Goal: Task Accomplishment & Management: Use online tool/utility

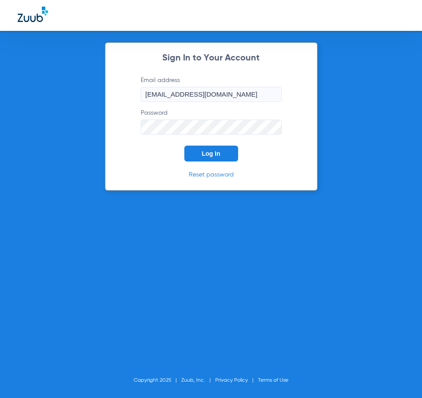
click at [206, 156] on span "Log In" at bounding box center [211, 153] width 19 height 7
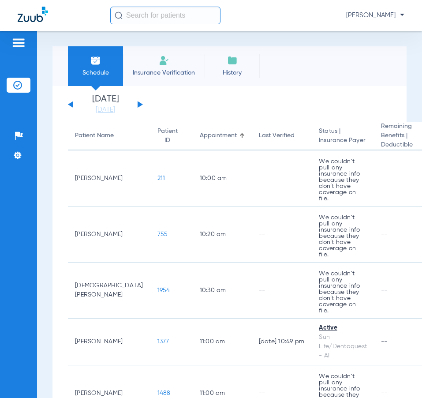
click at [158, 69] on span "Insurance Verification" at bounding box center [164, 72] width 68 height 9
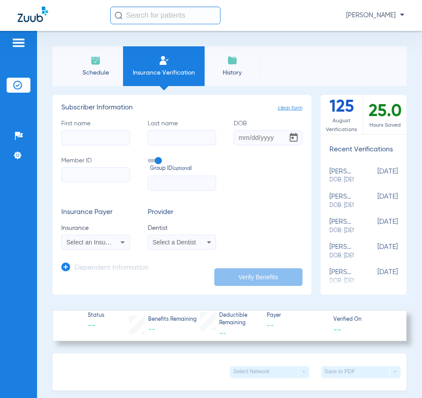
click at [101, 63] on li "Schedule" at bounding box center [95, 66] width 55 height 40
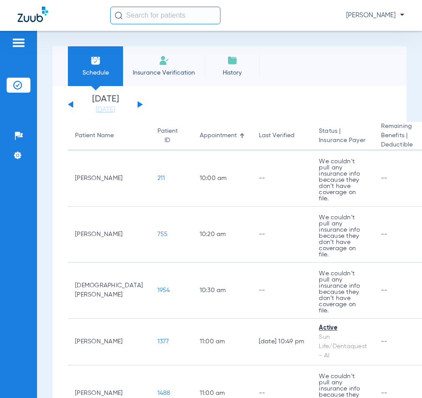
click at [234, 69] on span "History" at bounding box center [232, 72] width 42 height 9
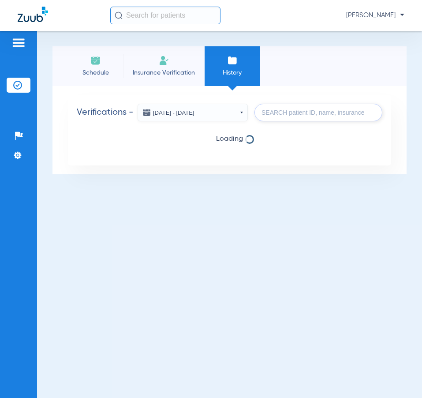
click at [234, 69] on span "History" at bounding box center [232, 72] width 42 height 9
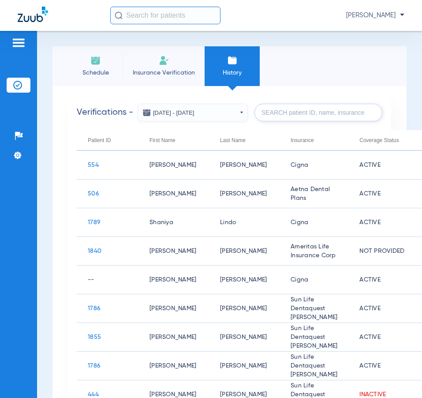
click at [149, 71] on span "Insurance Verification" at bounding box center [164, 72] width 68 height 9
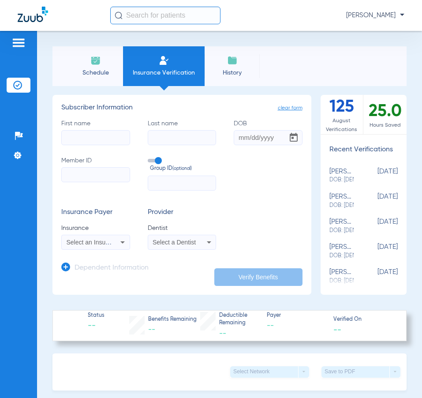
click at [66, 140] on input "First name" at bounding box center [95, 137] width 69 height 15
type input "[PERSON_NAME]"
type input "[DATE]"
type input "ETRBJ080013"
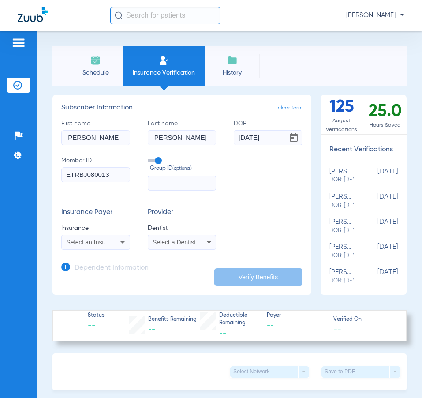
click at [115, 246] on div "Select an Insurance" at bounding box center [96, 242] width 68 height 11
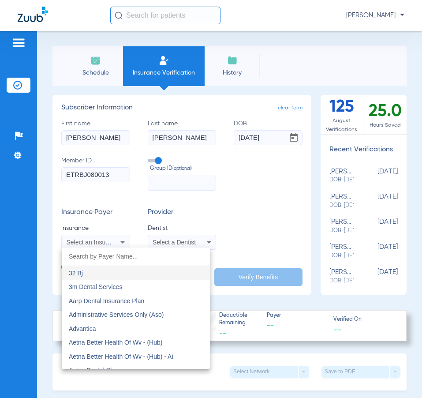
click at [90, 256] on input "dropdown search" at bounding box center [136, 256] width 148 height 18
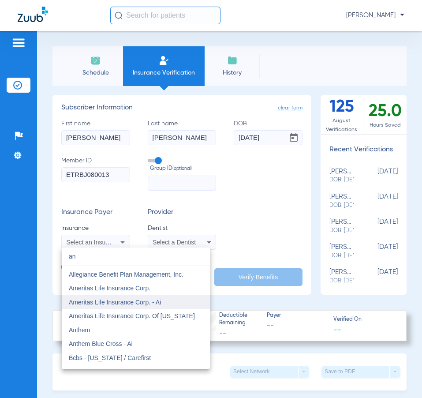
scroll to position [132, 0]
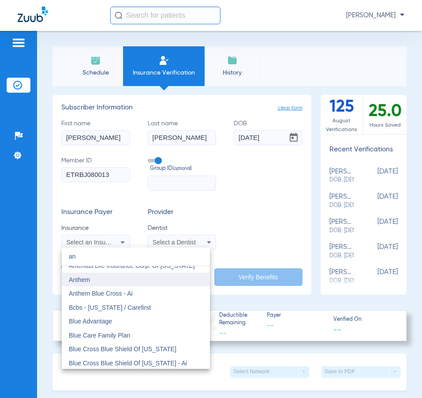
type input "an"
click at [93, 276] on mat-option "Anthem" at bounding box center [136, 280] width 148 height 14
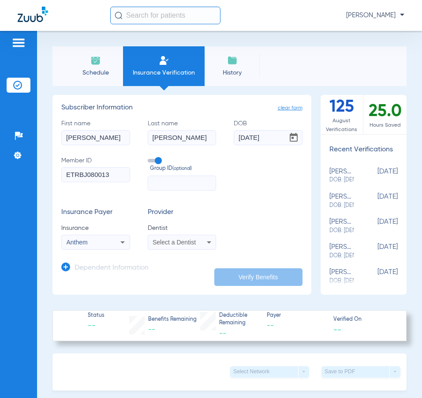
click at [182, 241] on span "Select a Dentist" at bounding box center [174, 242] width 43 height 7
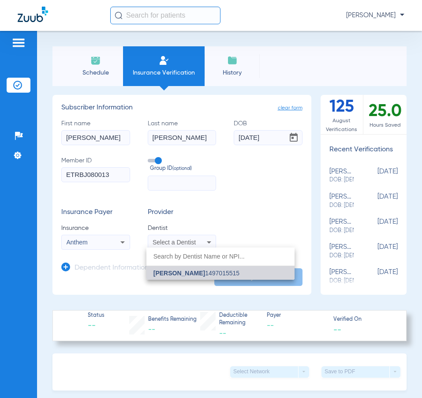
click at [188, 277] on mat-option "[PERSON_NAME] 1497015515" at bounding box center [220, 273] width 148 height 14
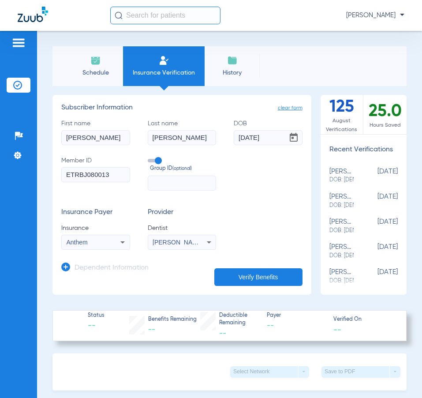
click at [228, 277] on button "Verify Benefits" at bounding box center [258, 277] width 88 height 18
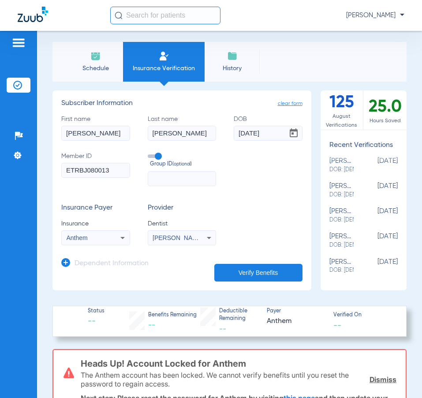
scroll to position [0, 0]
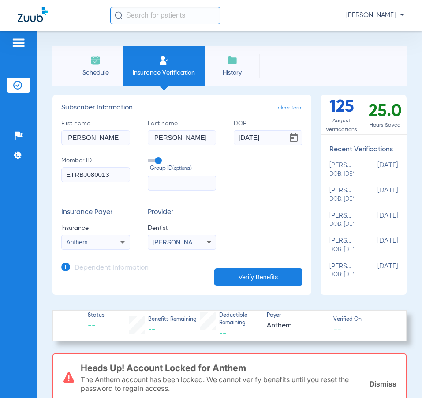
drag, startPoint x: 112, startPoint y: 177, endPoint x: 12, endPoint y: 175, distance: 99.7
click at [12, 175] on div "Patients Insurance Verification Setup Help Center Settings Schedule Insurance V…" at bounding box center [211, 230] width 422 height 398
click at [81, 181] on input "ETRBJ080013" at bounding box center [95, 174] width 69 height 15
click at [102, 175] on input "ETRBJ080013" at bounding box center [95, 174] width 69 height 15
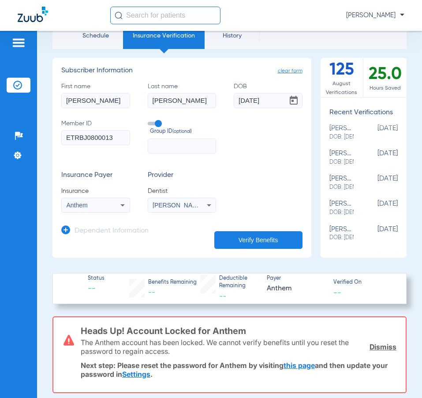
scroll to position [88, 0]
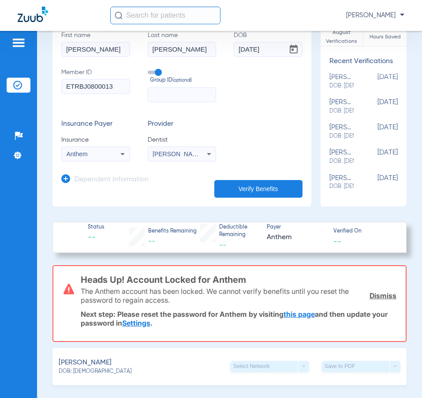
type input "ETRBJ0800013"
click at [240, 187] on button "Verify Benefits" at bounding box center [258, 189] width 88 height 18
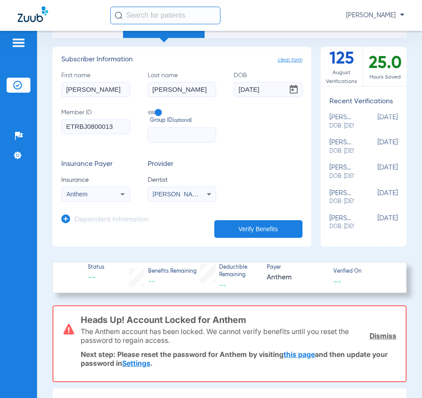
scroll to position [44, 0]
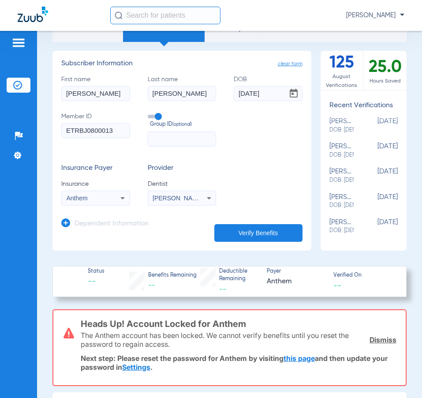
click at [100, 199] on div "Anthem" at bounding box center [90, 198] width 47 height 6
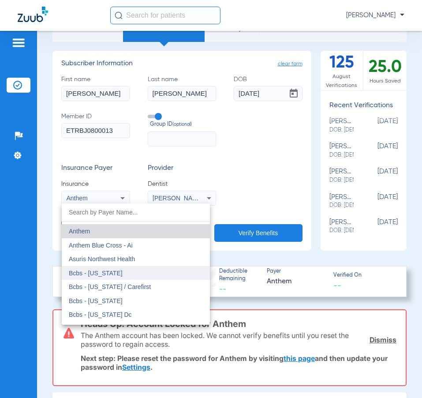
scroll to position [347, 0]
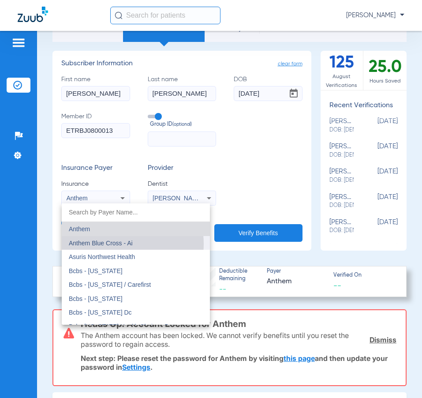
click at [115, 244] on span "Anthem Blue Cross - Ai" at bounding box center [101, 243] width 64 height 7
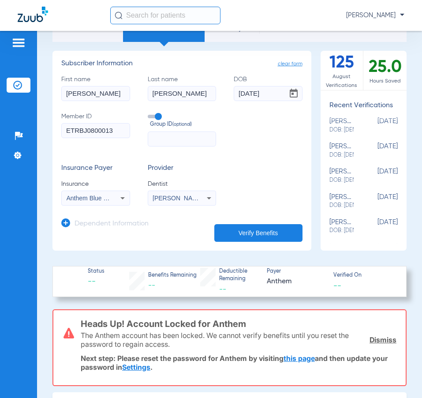
click at [229, 240] on button "Verify Benefits" at bounding box center [258, 233] width 88 height 18
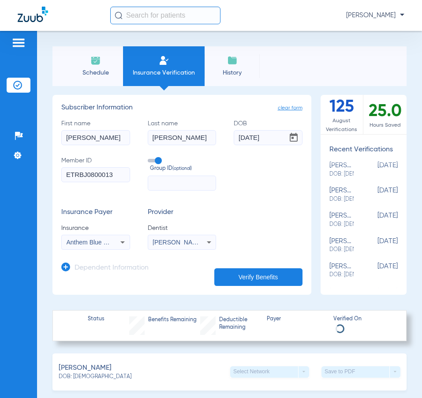
scroll to position [208, 0]
